Goal: Transaction & Acquisition: Obtain resource

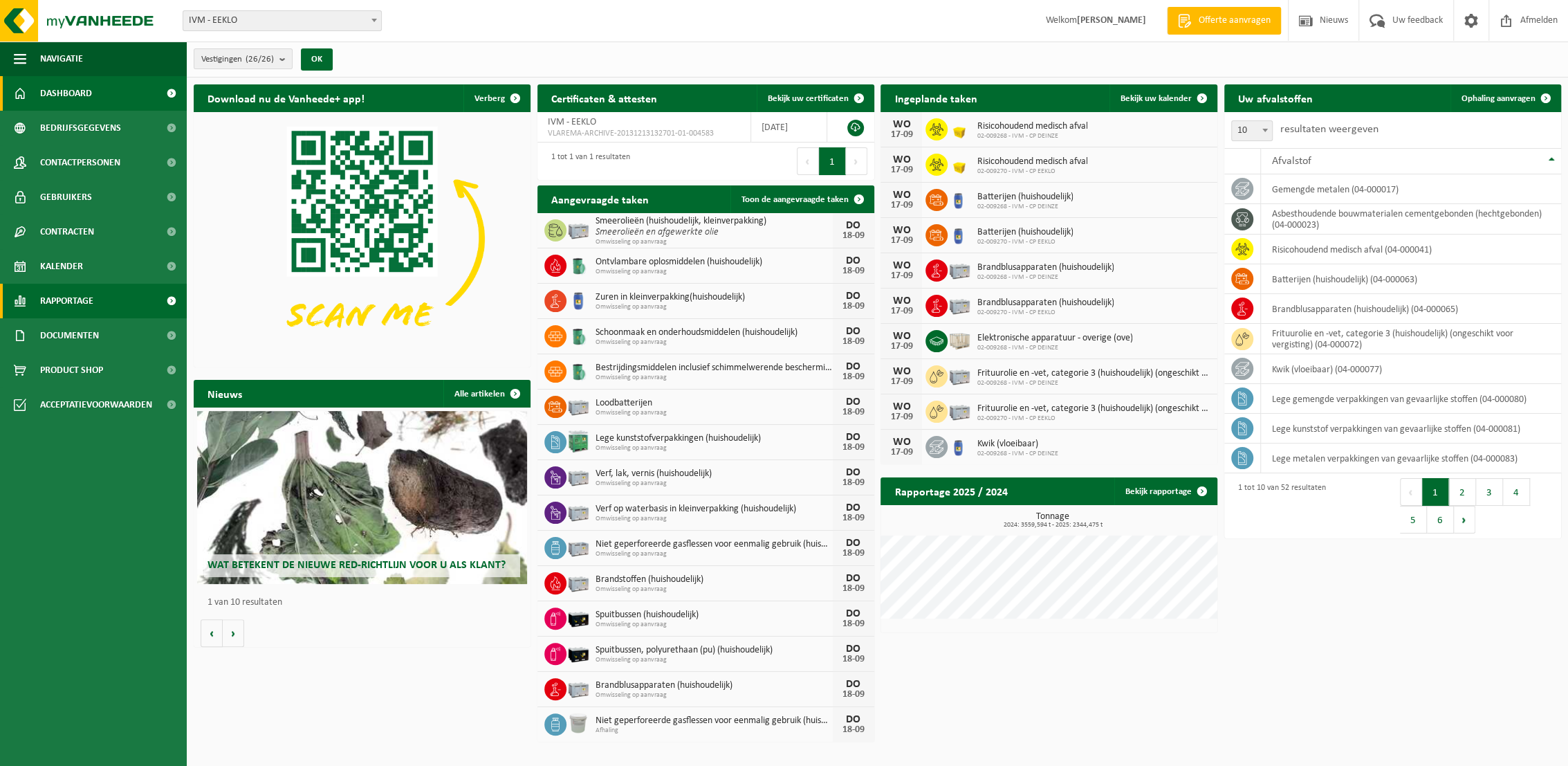
click at [68, 297] on span "Rapportage" at bounding box center [67, 301] width 53 height 34
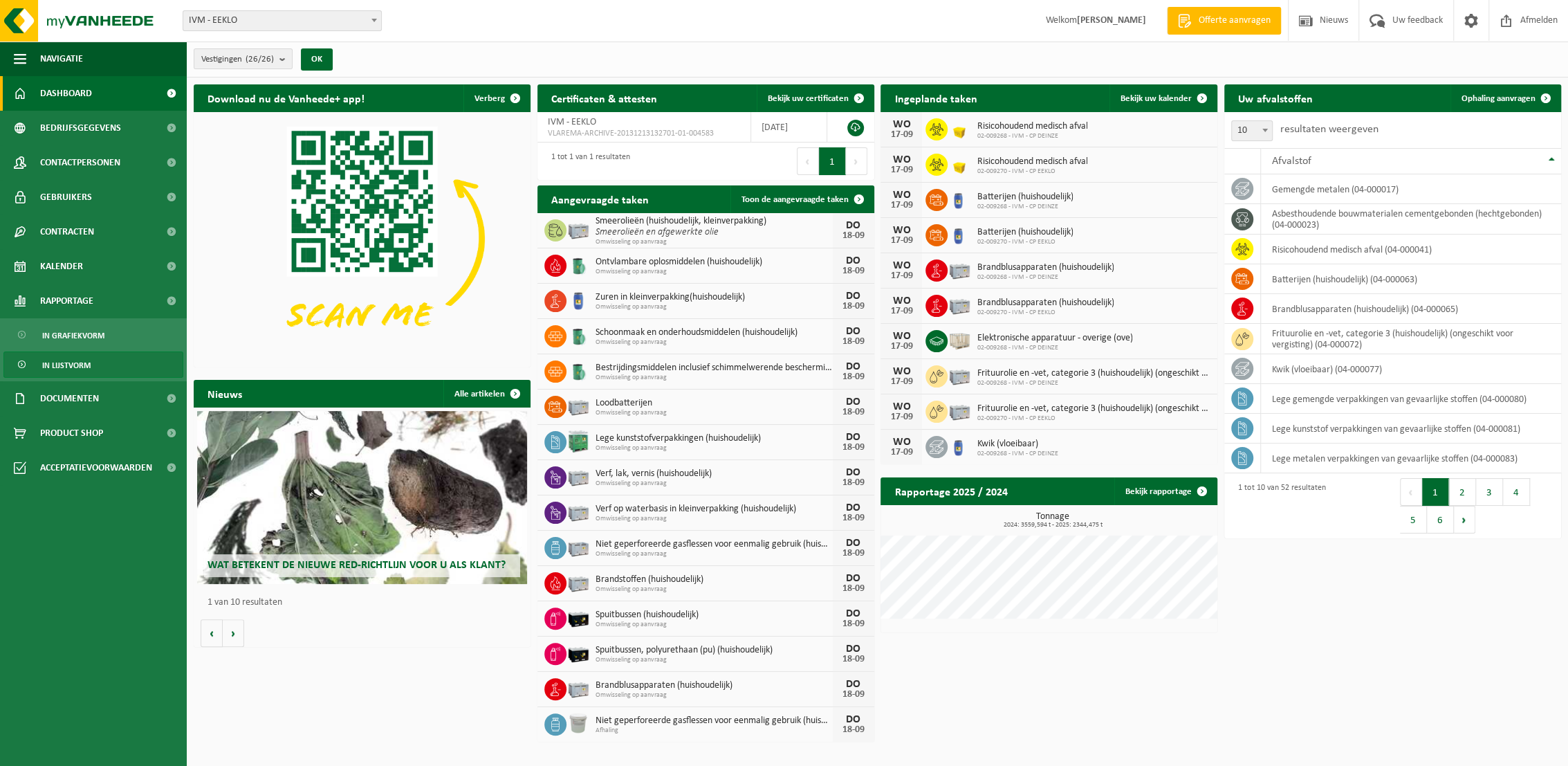
click at [64, 365] on span "In lijstvorm" at bounding box center [66, 365] width 48 height 26
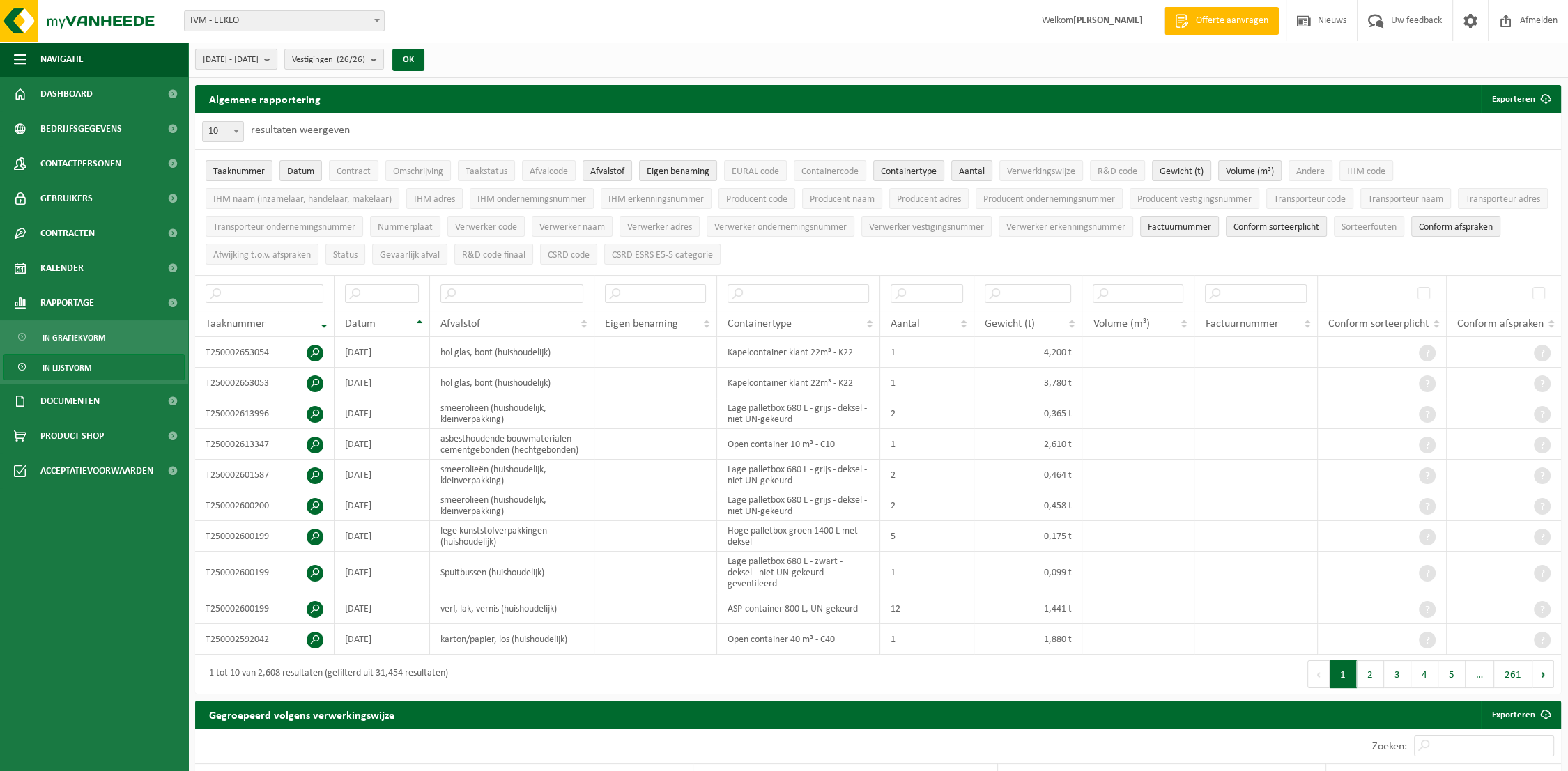
click at [277, 61] on b "submit" at bounding box center [270, 58] width 12 height 19
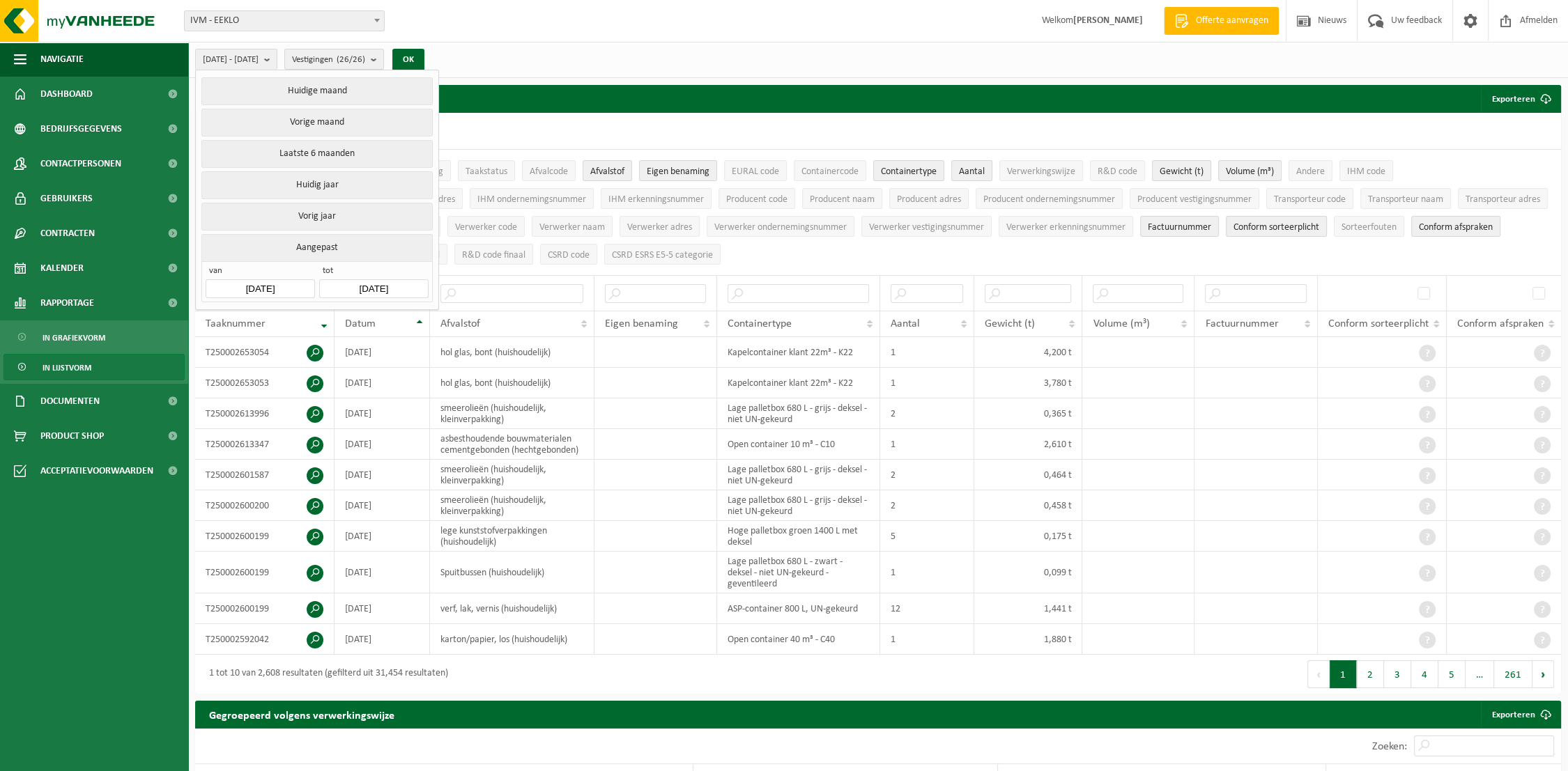
click at [319, 124] on button "Vorige maand" at bounding box center [317, 122] width 230 height 28
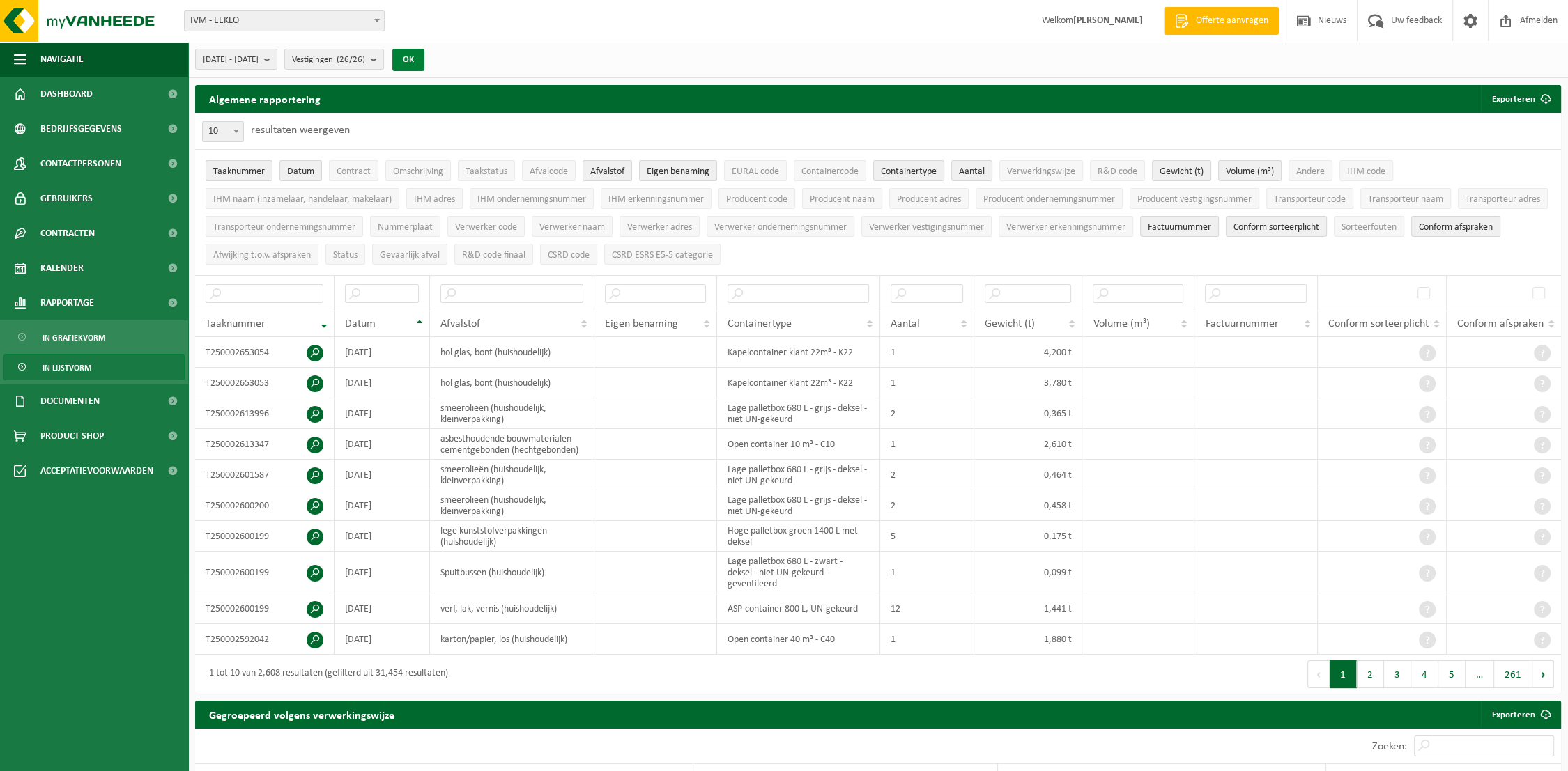
click at [424, 58] on button "OK" at bounding box center [409, 59] width 32 height 22
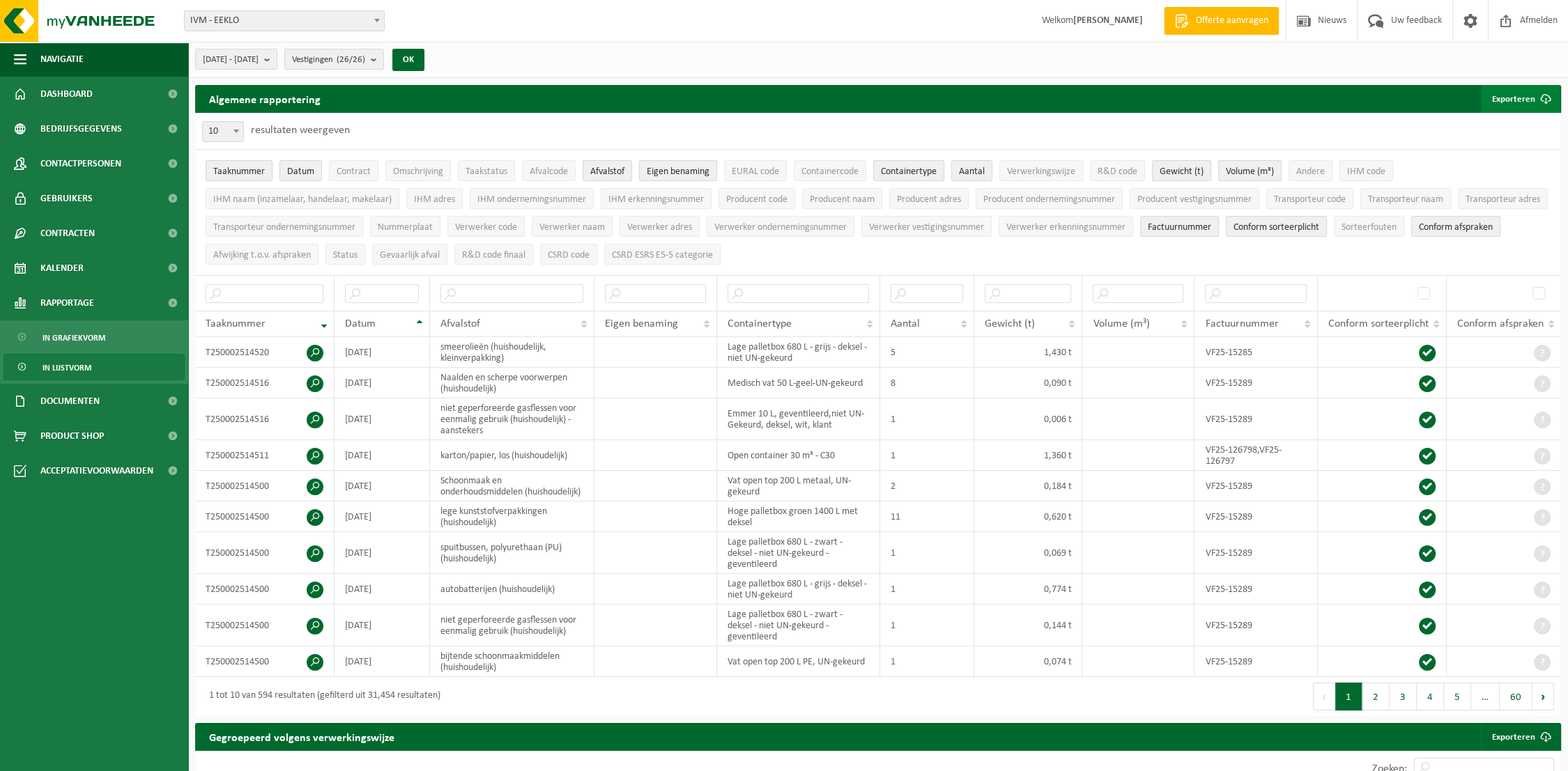
click at [1499, 98] on button "Exporteren" at bounding box center [1520, 99] width 78 height 28
click at [1500, 154] on link "Alle beschikbare kolommen" at bounding box center [1496, 154] width 126 height 28
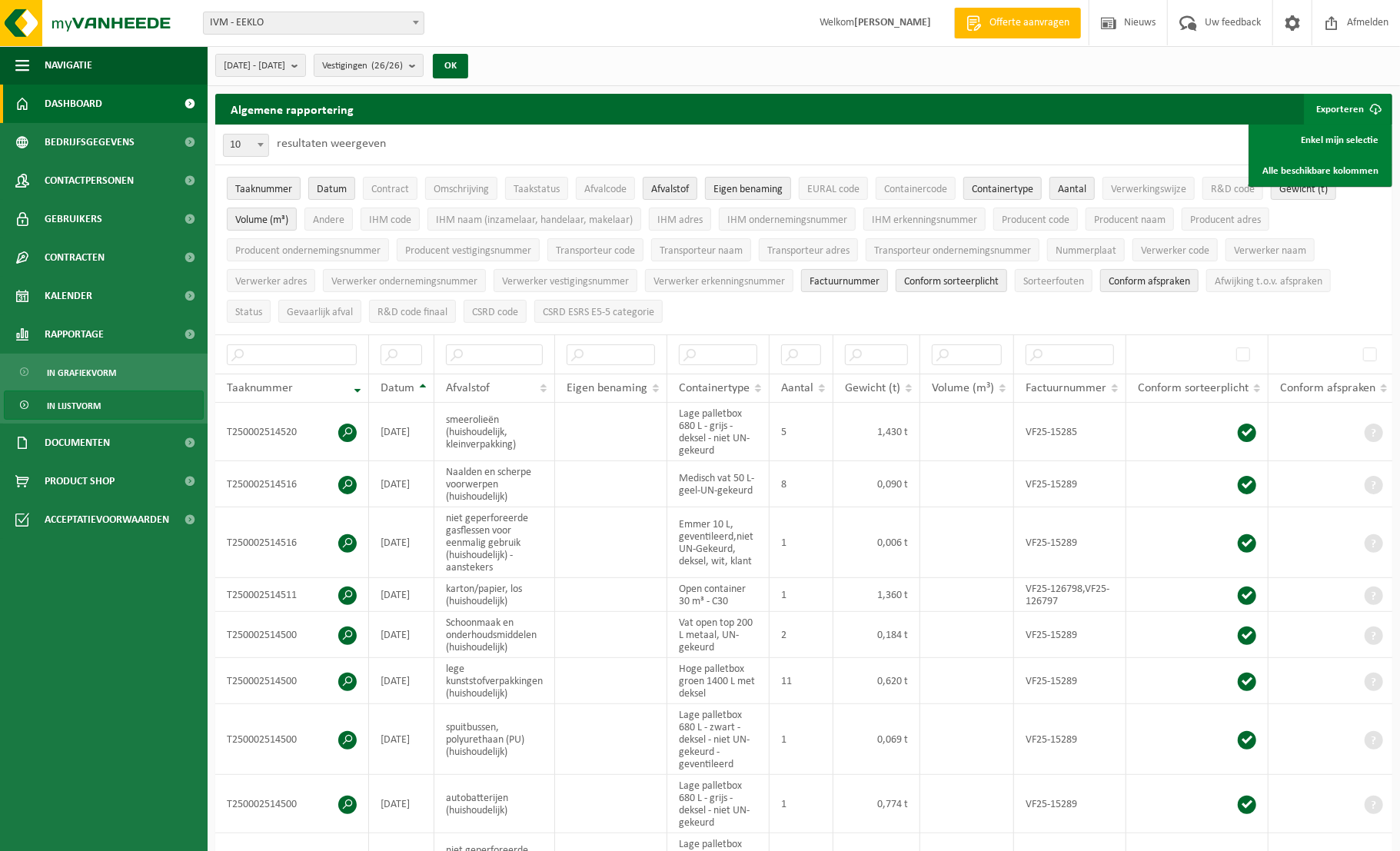
click at [80, 108] on span "Dashboard" at bounding box center [74, 103] width 58 height 38
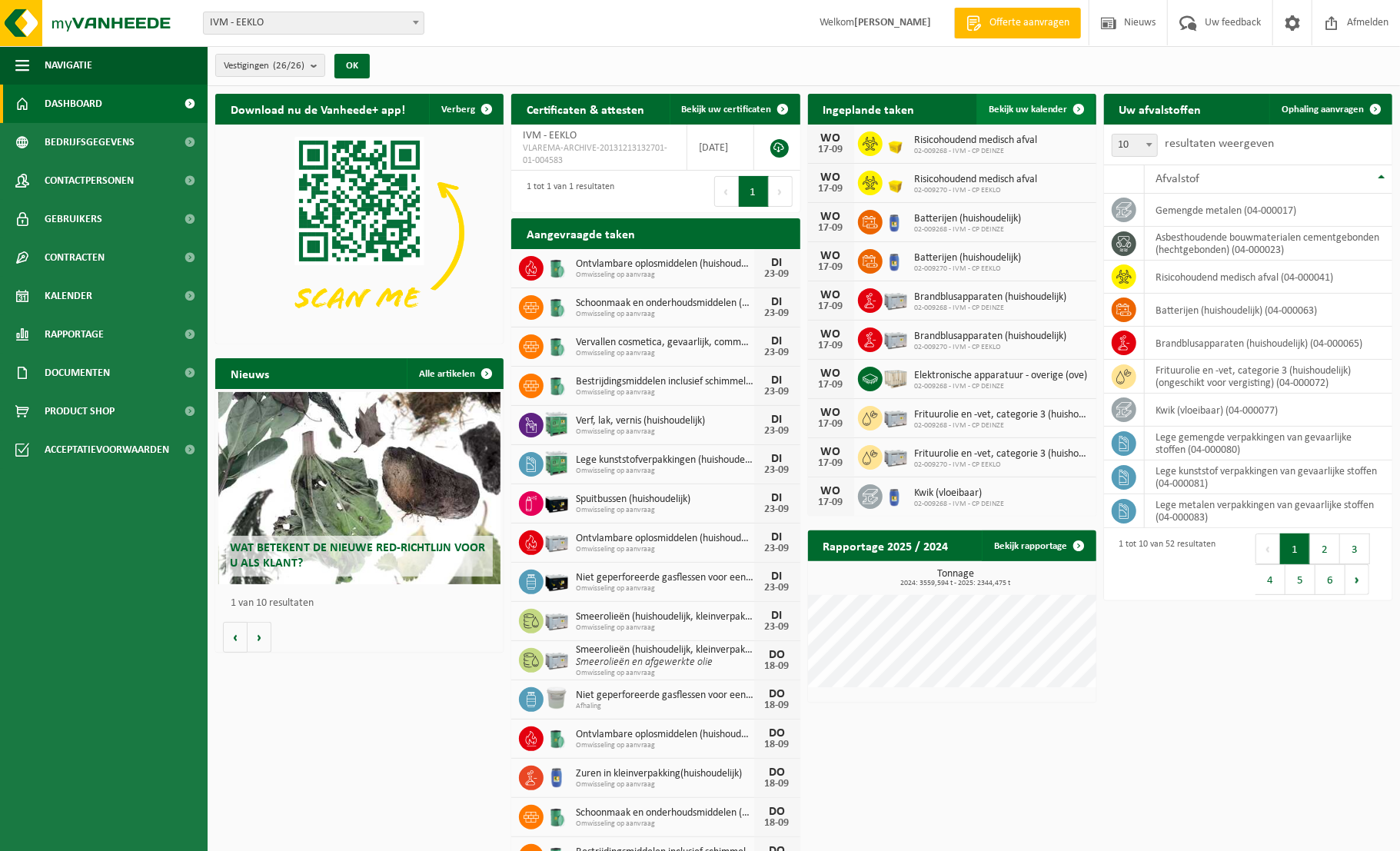
click at [1042, 101] on link "Bekijk uw kalender" at bounding box center [1036, 109] width 119 height 31
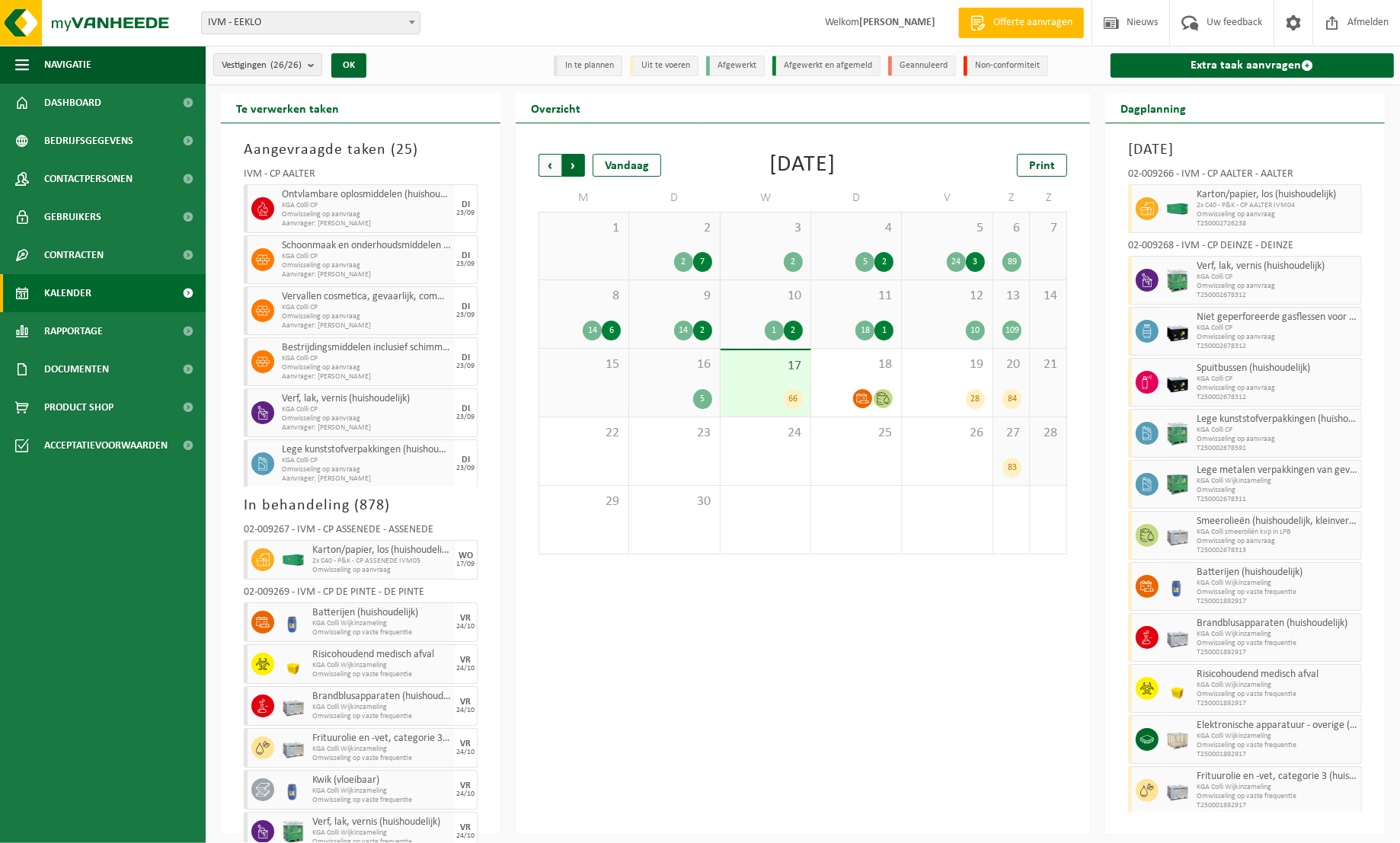
click at [548, 168] on span "Vorige" at bounding box center [549, 165] width 23 height 23
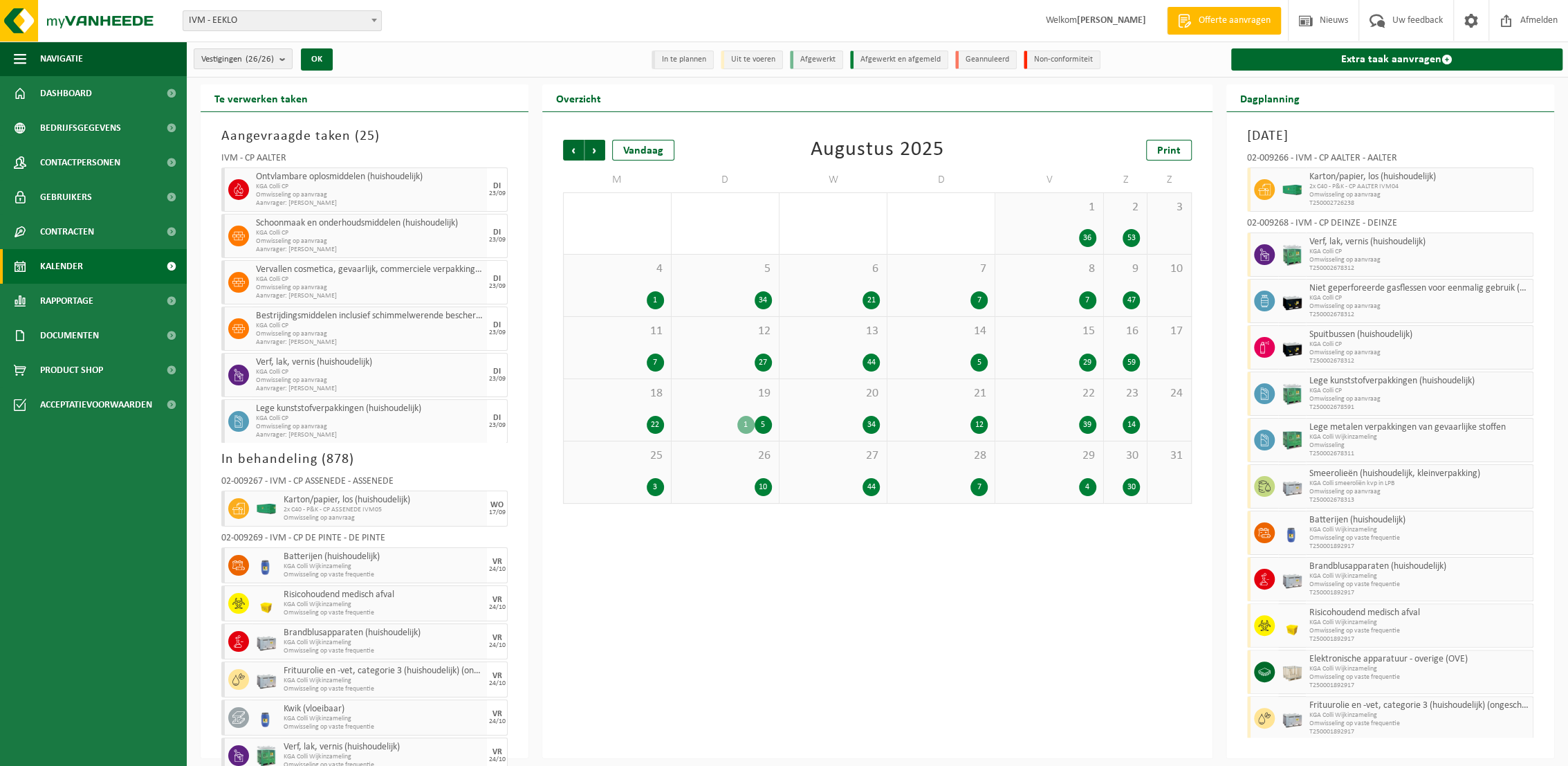
click at [939, 408] on div "21 12" at bounding box center [941, 410] width 108 height 62
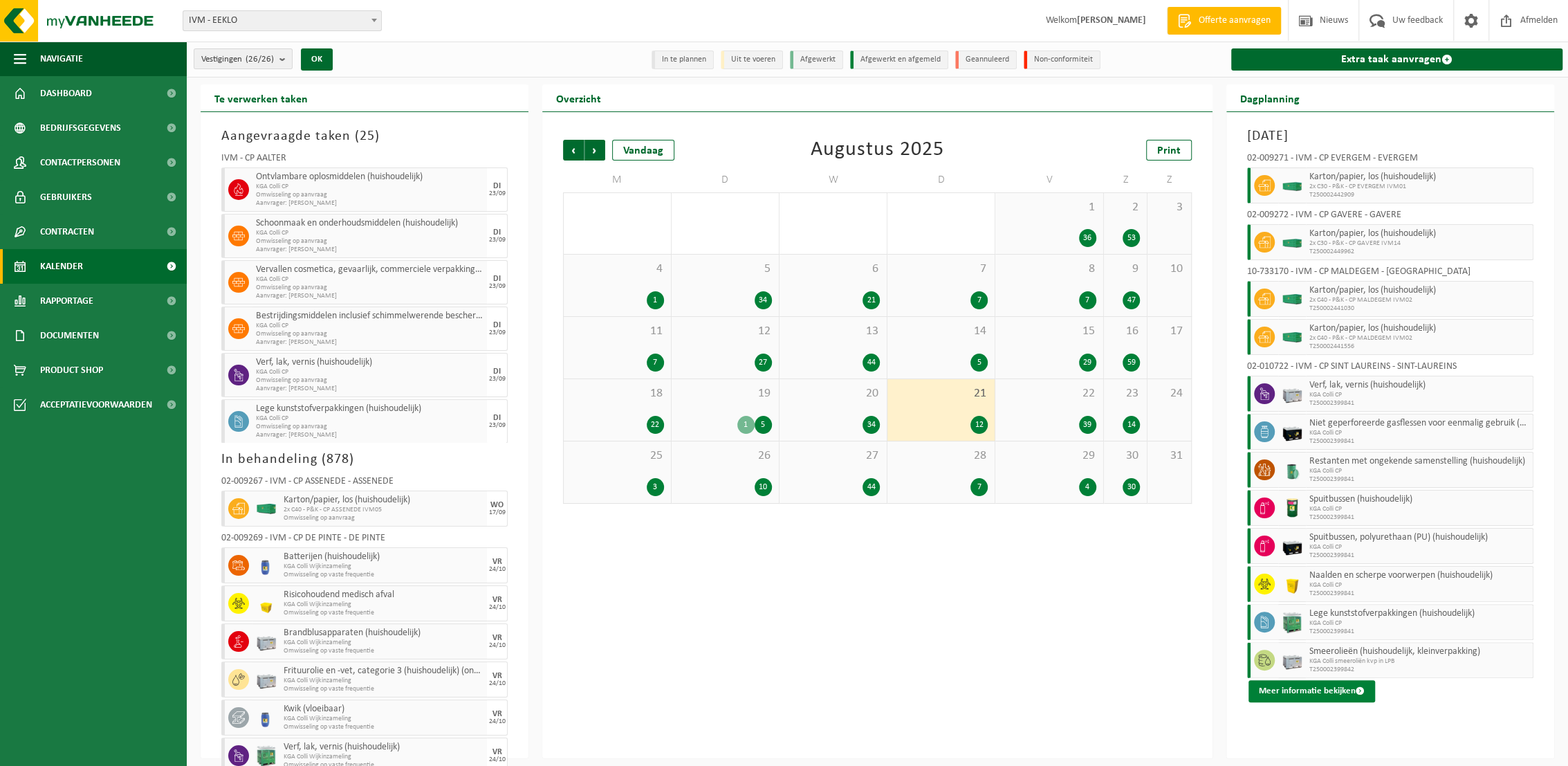
click at [1271, 688] on button "Meer informatie bekijken" at bounding box center [1312, 691] width 127 height 22
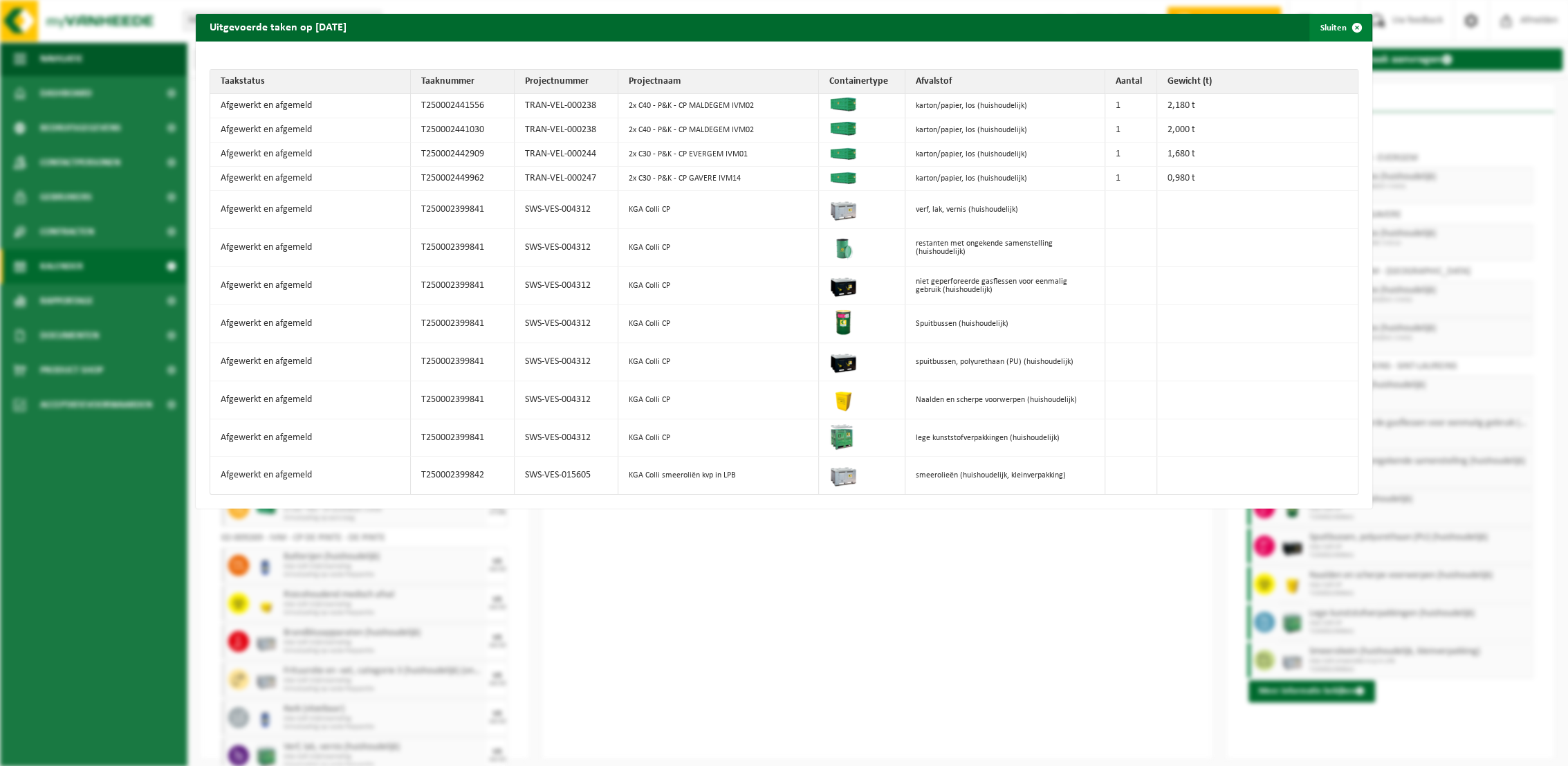
click at [1271, 27] on span "button" at bounding box center [1357, 27] width 27 height 27
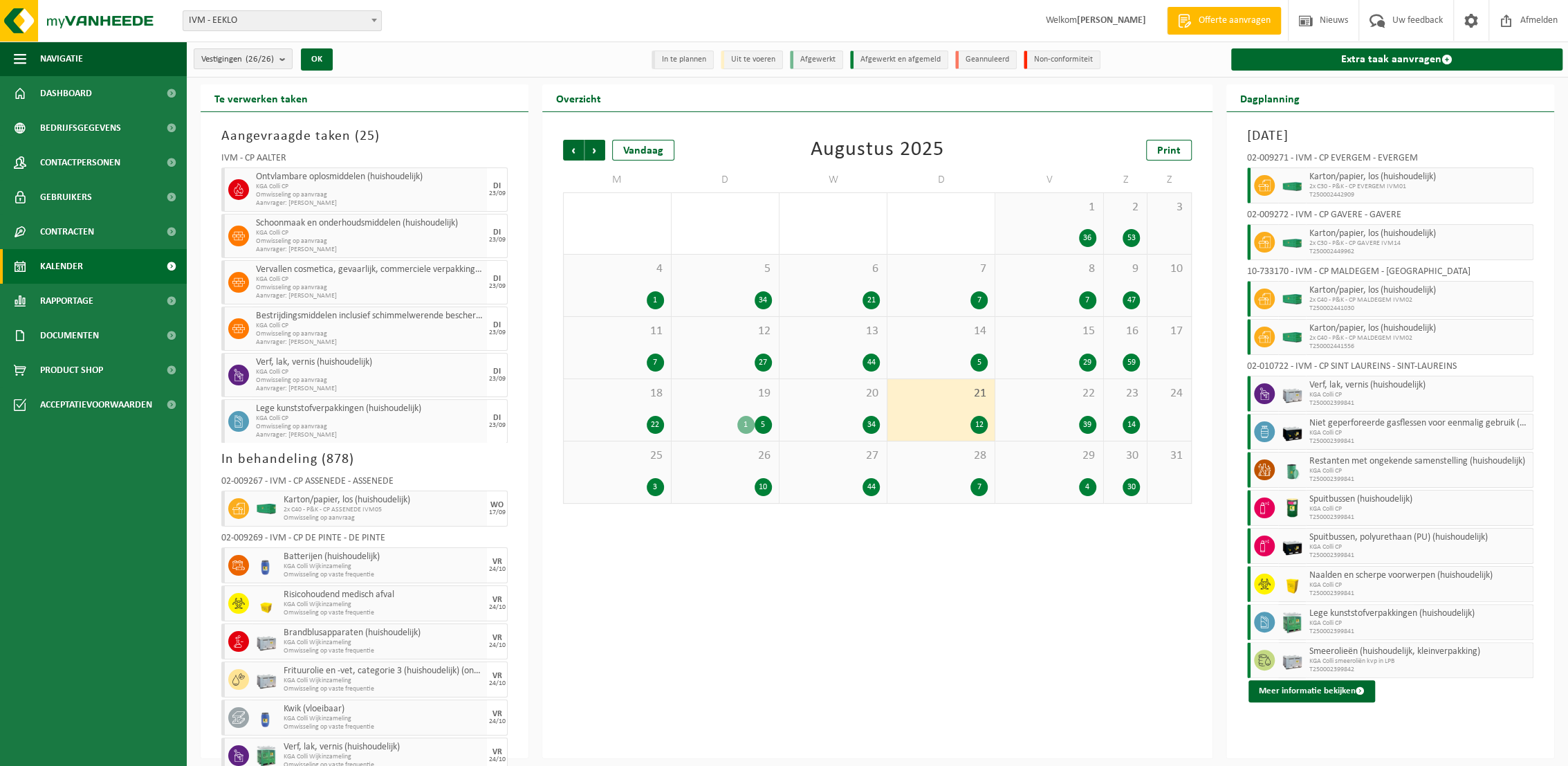
click at [847, 428] on div "34" at bounding box center [833, 425] width 93 height 18
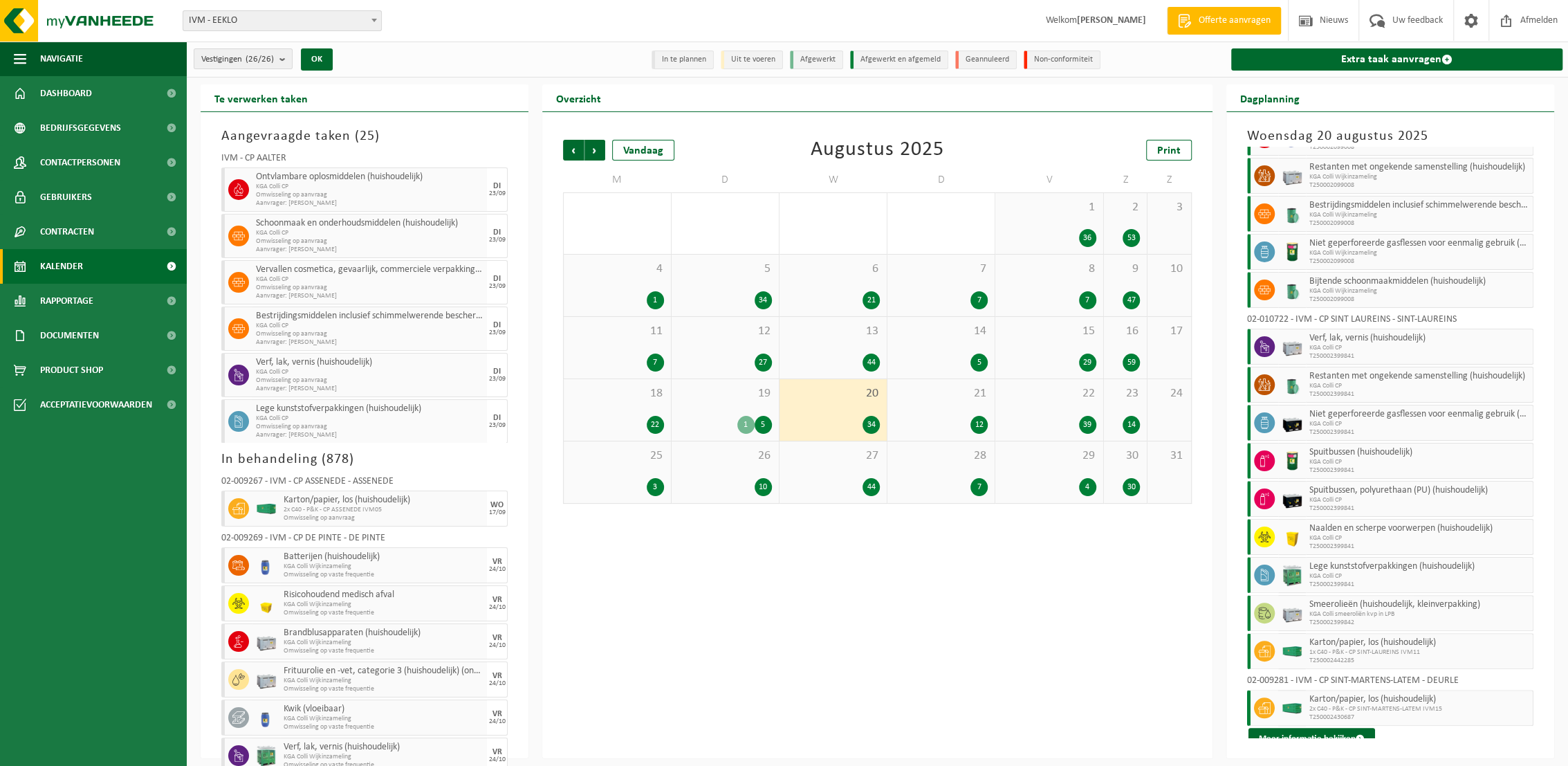
scroll to position [1141, 0]
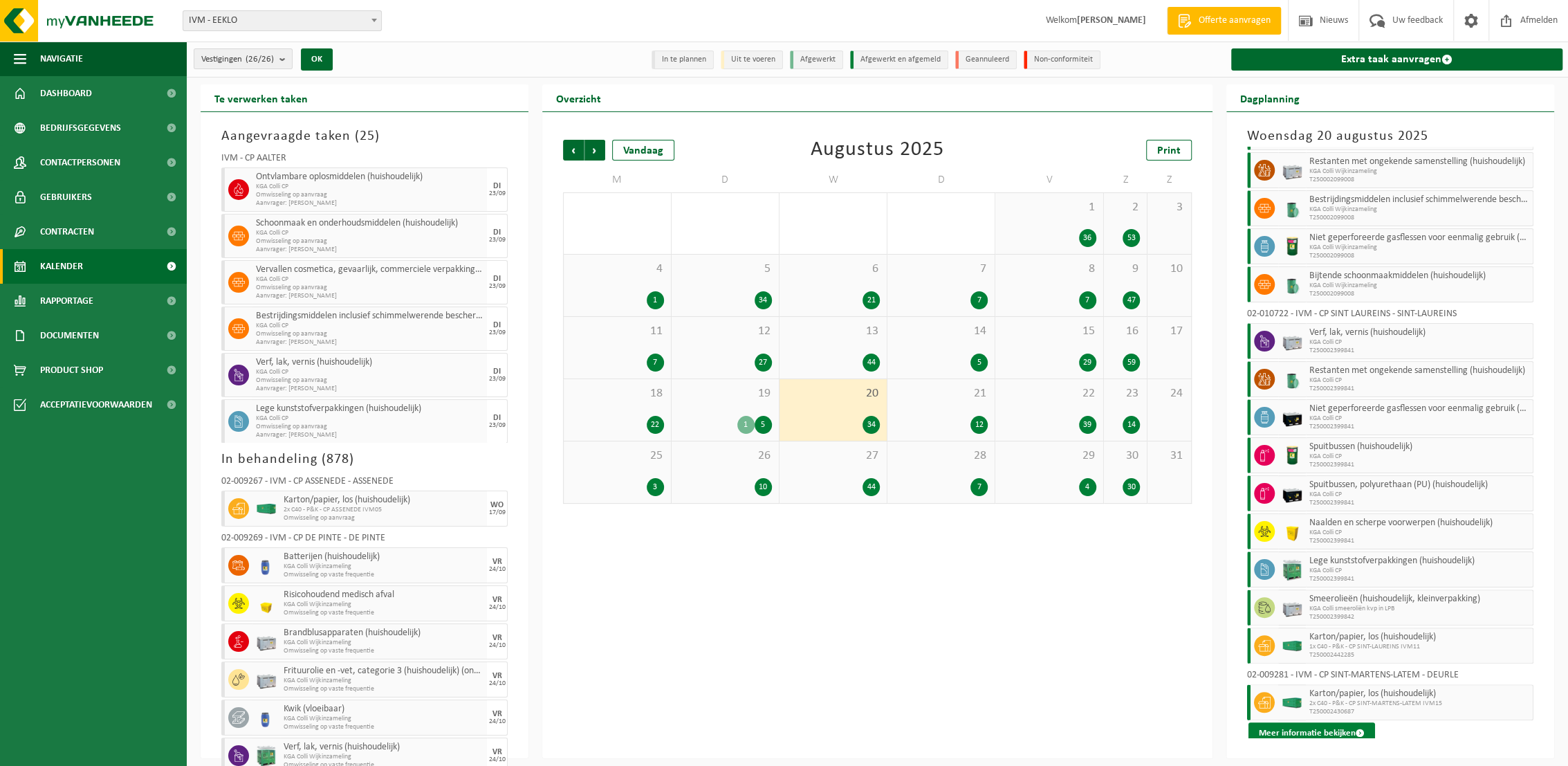
click at [1271, 723] on button "Meer informatie bekijken" at bounding box center [1312, 733] width 127 height 22
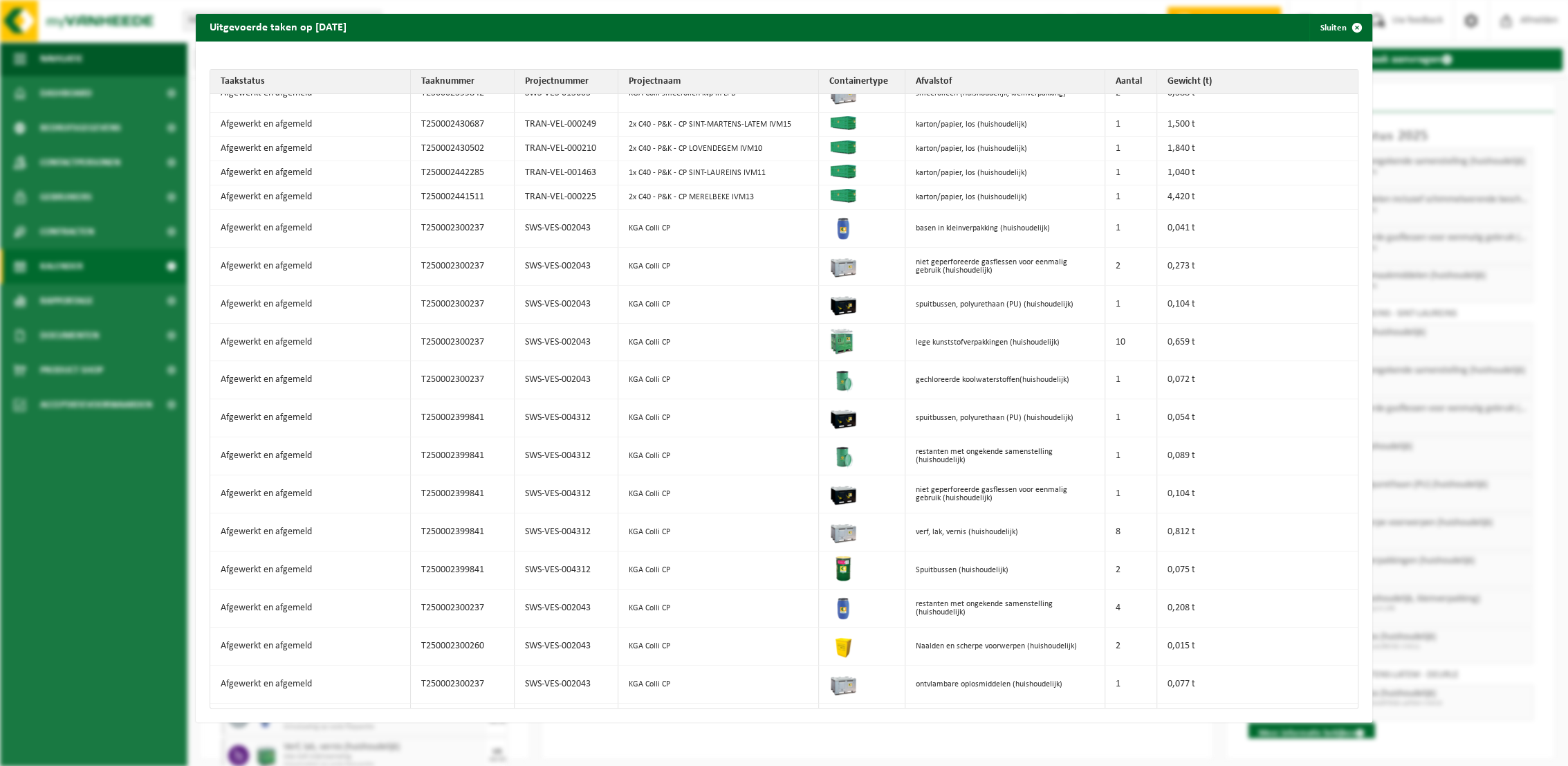
scroll to position [0, 0]
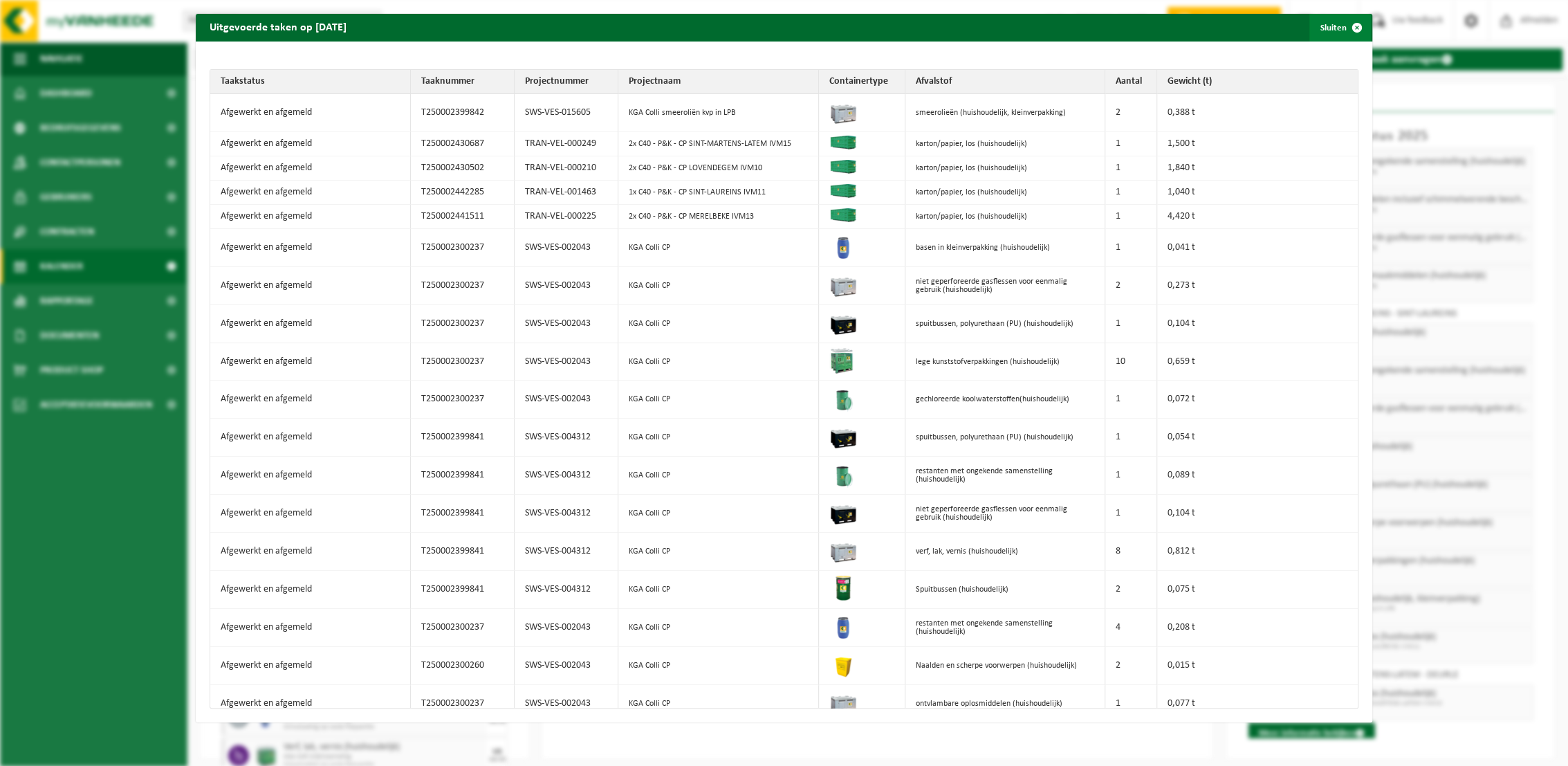
click at [1271, 29] on button "Sluiten" at bounding box center [1340, 27] width 62 height 27
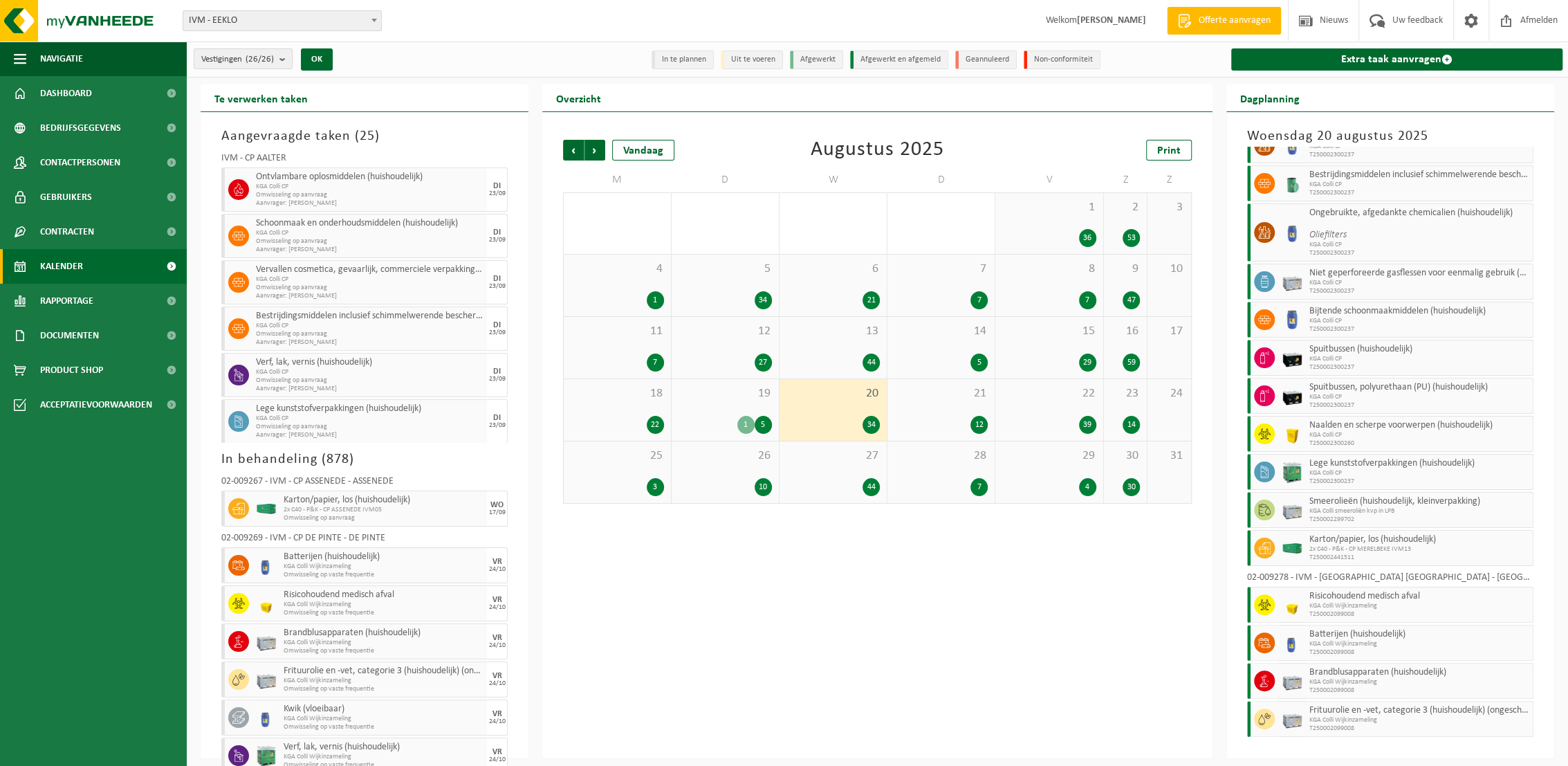
scroll to position [249, 0]
click at [1271, 15] on span "Afmelden" at bounding box center [1539, 21] width 44 height 41
